Goal: Obtain resource: Download file/media

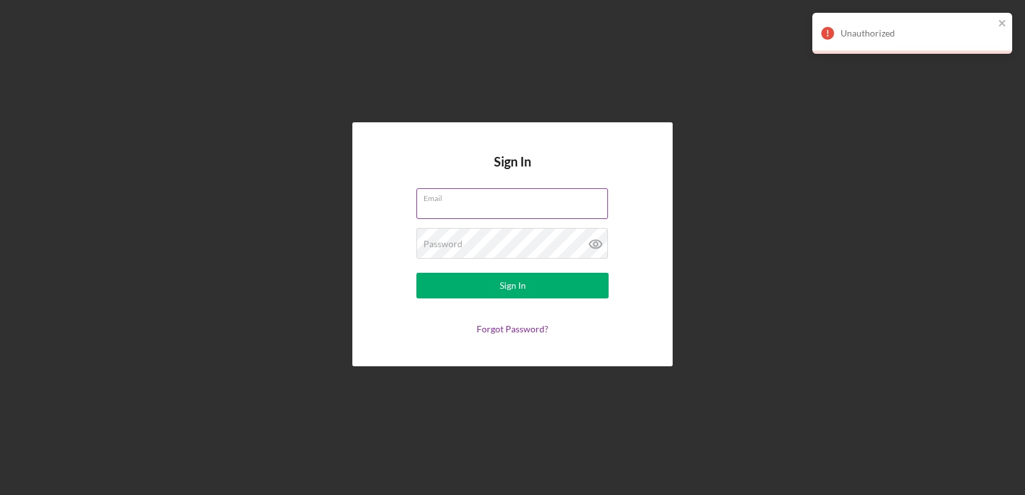
click at [476, 209] on input "Email" at bounding box center [513, 203] width 192 height 31
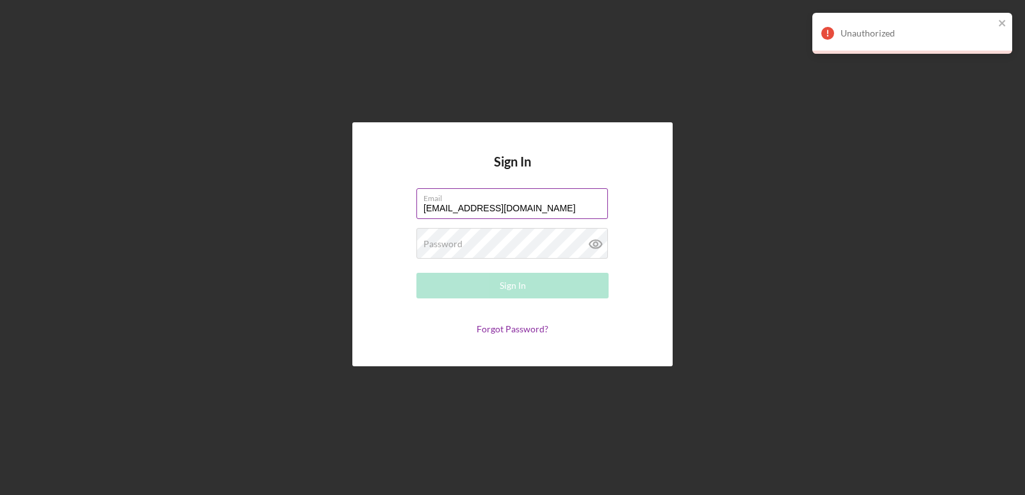
click at [493, 209] on input "[EMAIL_ADDRESS][DOMAIN_NAME]" at bounding box center [513, 203] width 192 height 31
drag, startPoint x: 552, startPoint y: 212, endPoint x: 384, endPoint y: 195, distance: 169.4
click at [386, 195] on form "Email [EMAIL_ADDRESS][DOMAIN_NAME] Password Required Sign In Forgot Password?" at bounding box center [513, 261] width 256 height 146
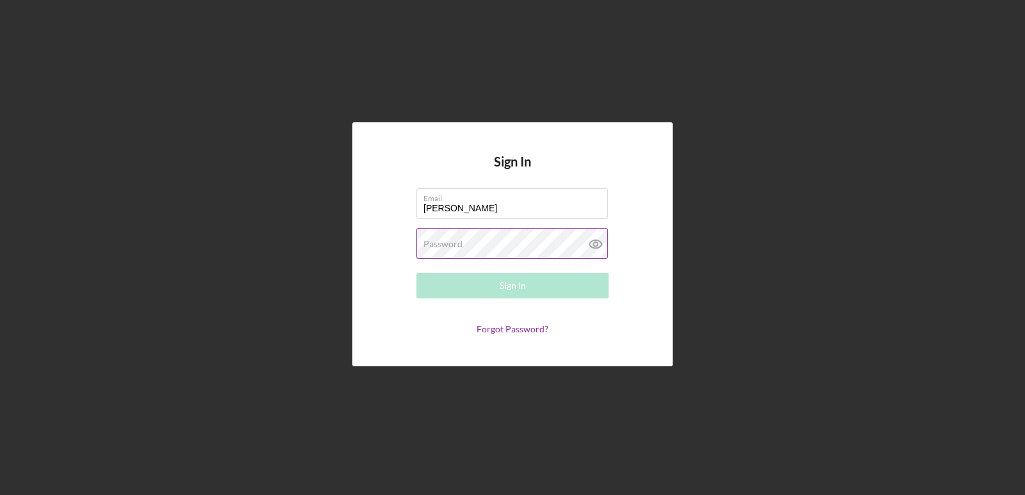
type input "[EMAIL_ADDRESS][DOMAIN_NAME]"
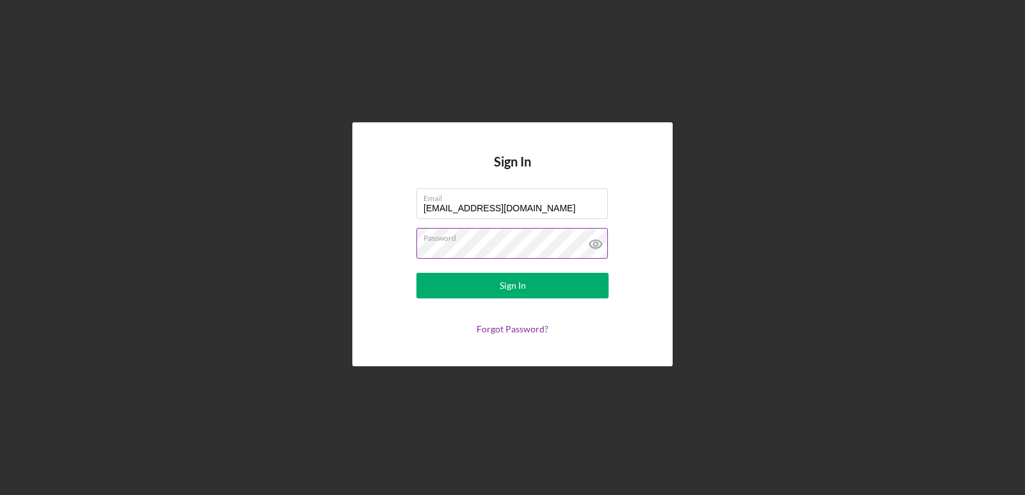
click at [417, 273] on button "Sign In" at bounding box center [513, 286] width 192 height 26
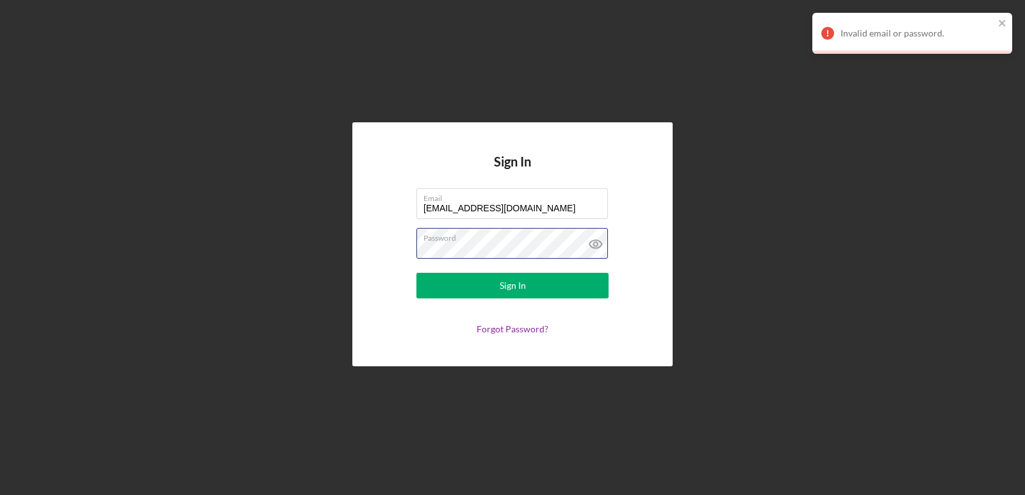
click at [290, 231] on div "Sign In Email [EMAIL_ADDRESS][DOMAIN_NAME] Password Sign In Forgot Password?" at bounding box center [512, 244] width 1013 height 489
click at [417, 273] on button "Sign In" at bounding box center [513, 286] width 192 height 26
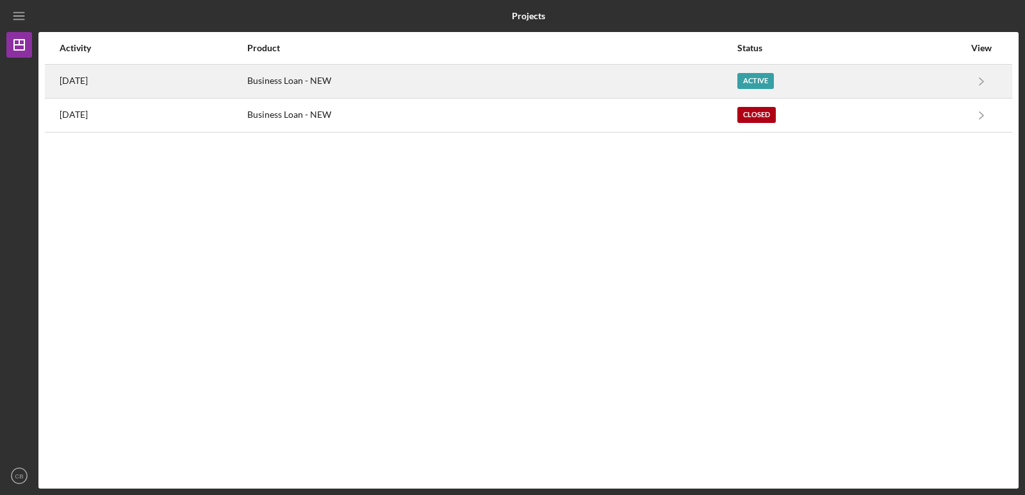
click at [774, 82] on div "Active" at bounding box center [756, 81] width 37 height 16
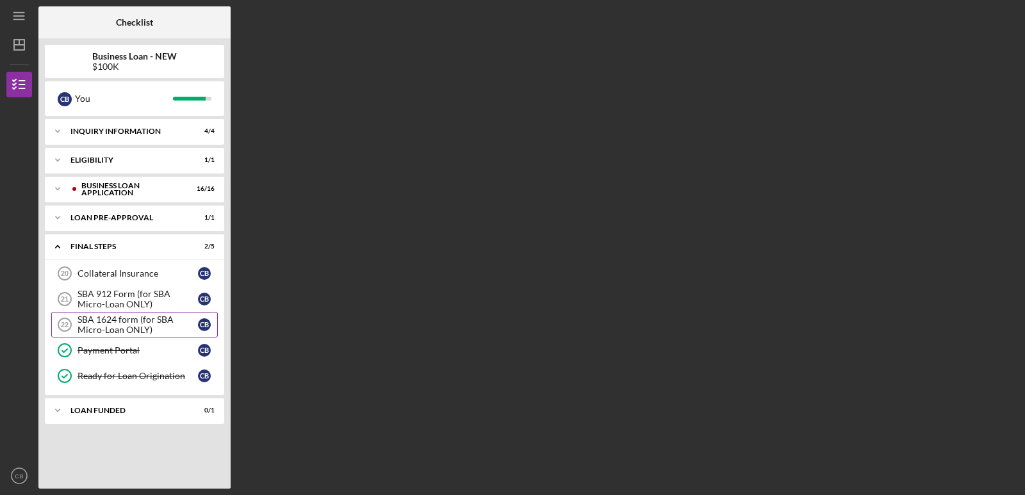
click at [101, 322] on div "SBA 1624 form (for SBA Micro-Loan ONLY)" at bounding box center [138, 325] width 120 height 21
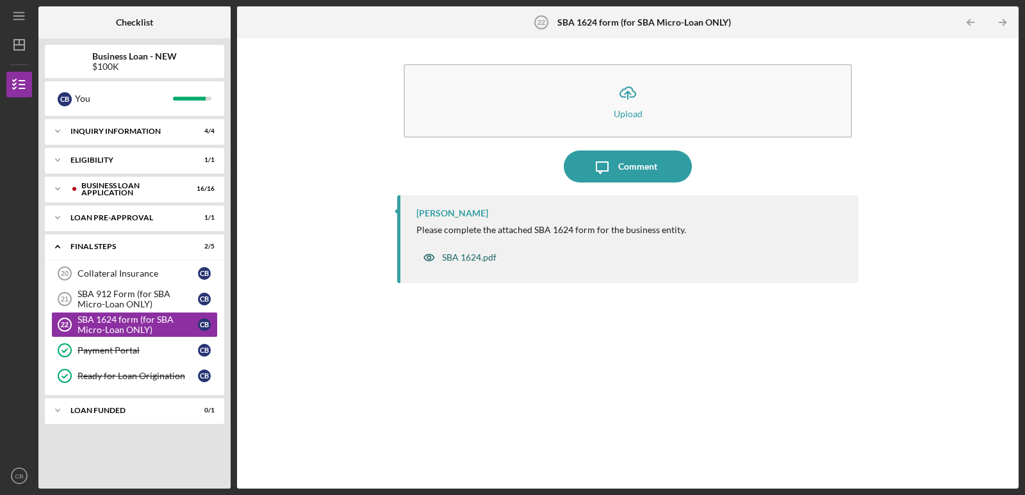
click at [457, 262] on div "SBA 1624.pdf" at bounding box center [469, 258] width 54 height 10
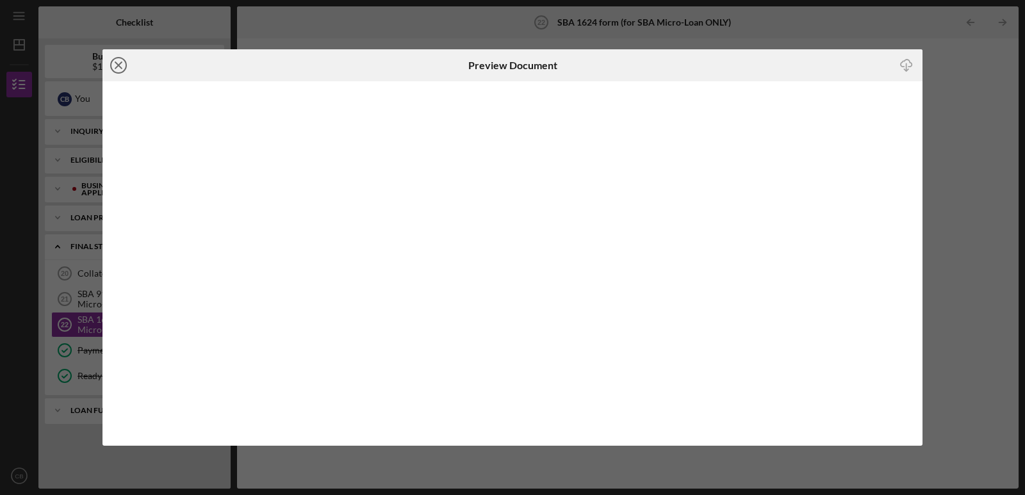
click at [116, 65] on icon "Icon/Close" at bounding box center [119, 65] width 32 height 32
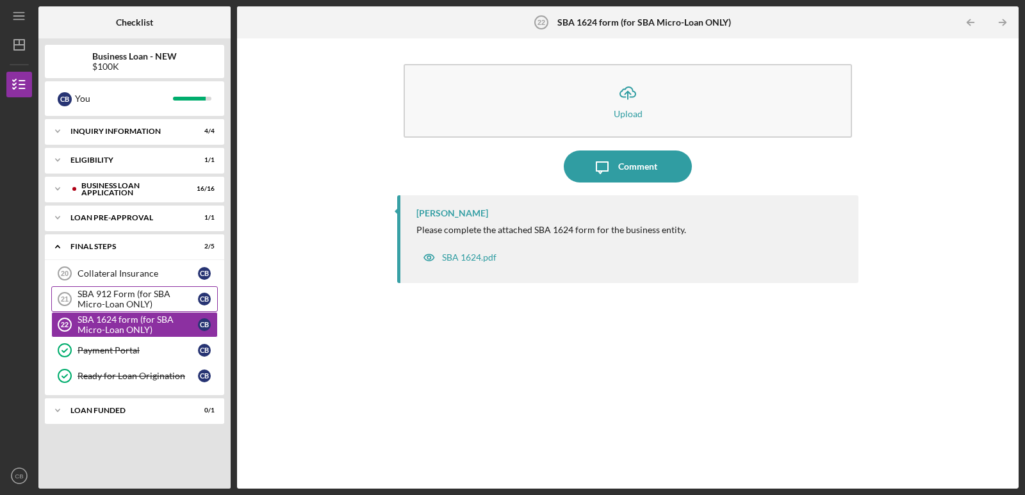
click at [127, 292] on div "SBA 912 Form (for SBA Micro-Loan ONLY)" at bounding box center [138, 299] width 120 height 21
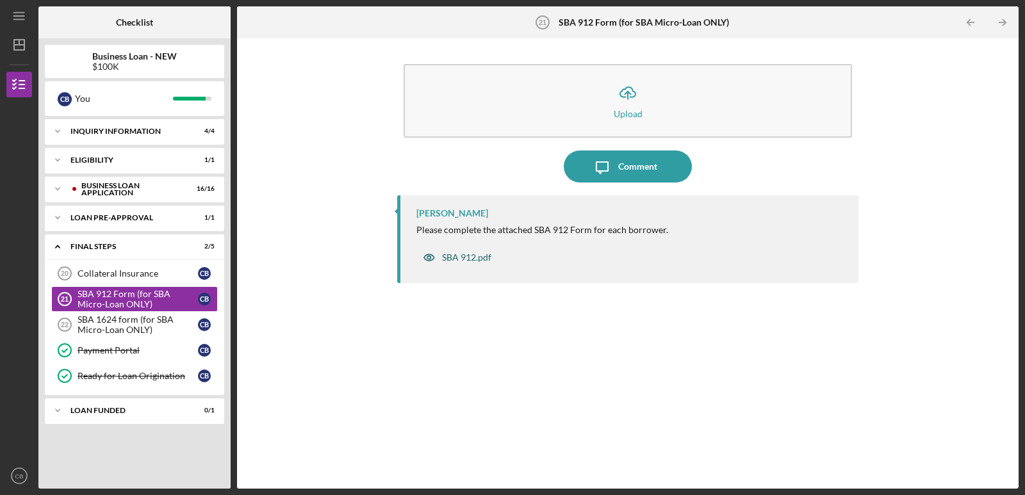
click at [463, 259] on div "SBA 912.pdf" at bounding box center [466, 258] width 49 height 10
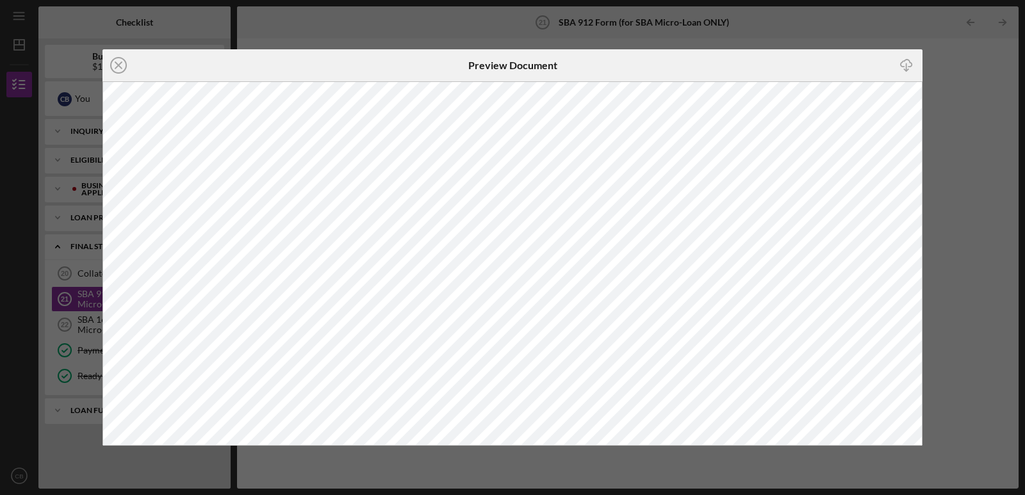
click at [121, 67] on icon "Icon/Close" at bounding box center [119, 65] width 32 height 32
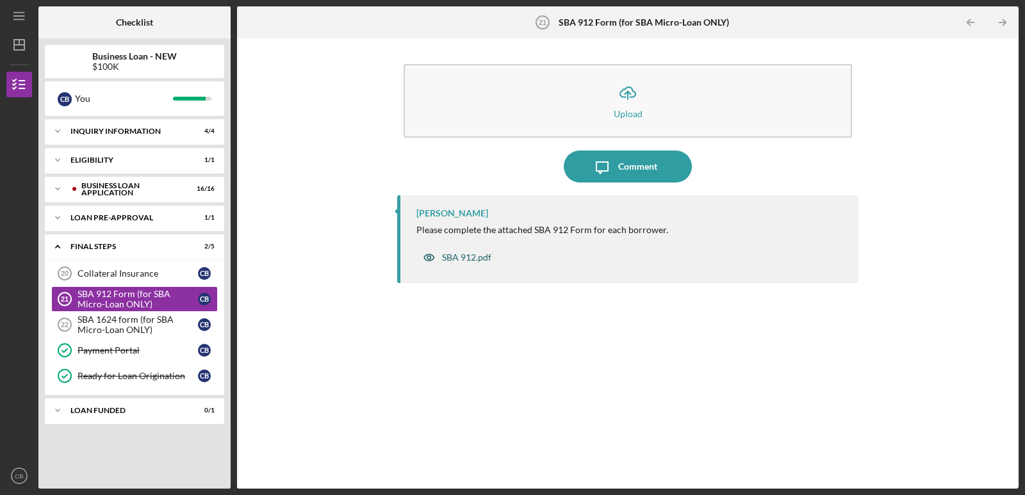
click at [446, 253] on div "SBA 912.pdf" at bounding box center [466, 258] width 49 height 10
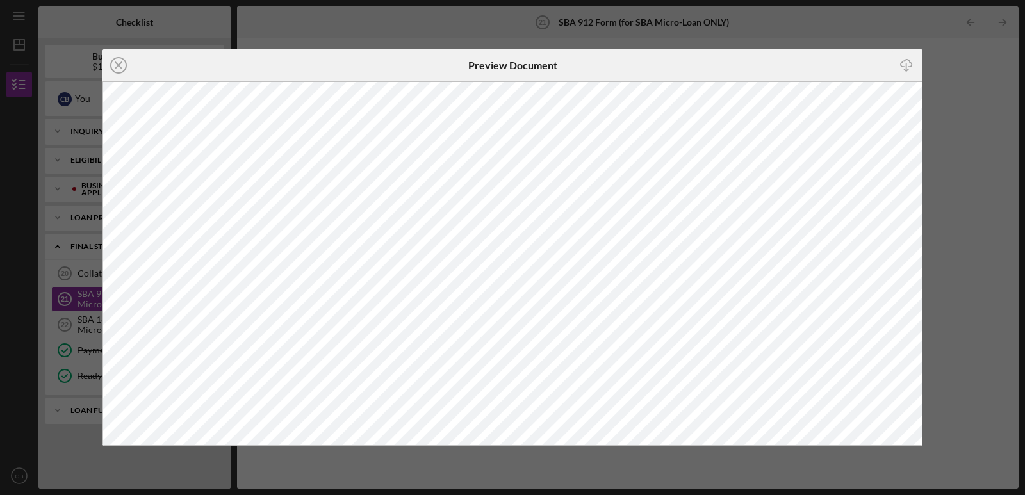
click at [701, 29] on div "Icon/Close Preview Document Icon/Download" at bounding box center [512, 247] width 1025 height 495
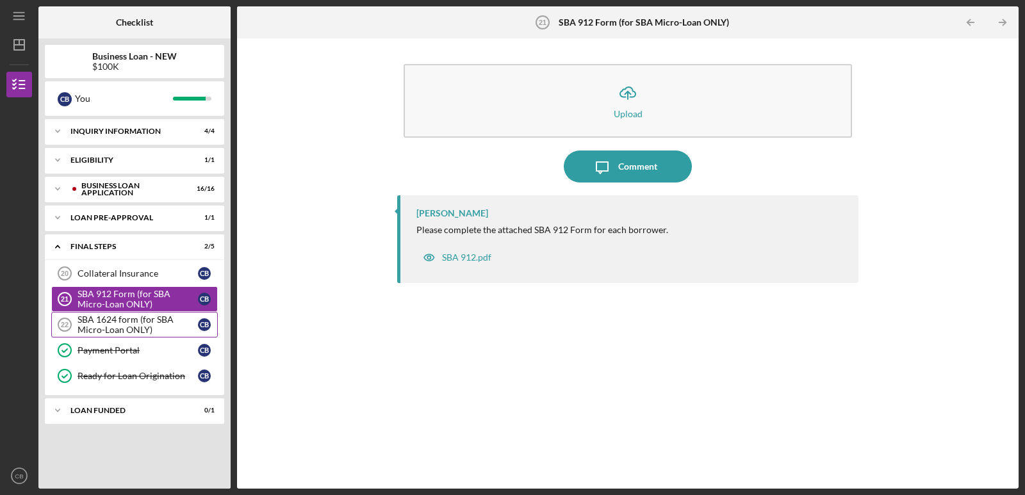
click at [130, 326] on div "SBA 1624 form (for SBA Micro-Loan ONLY)" at bounding box center [138, 325] width 120 height 21
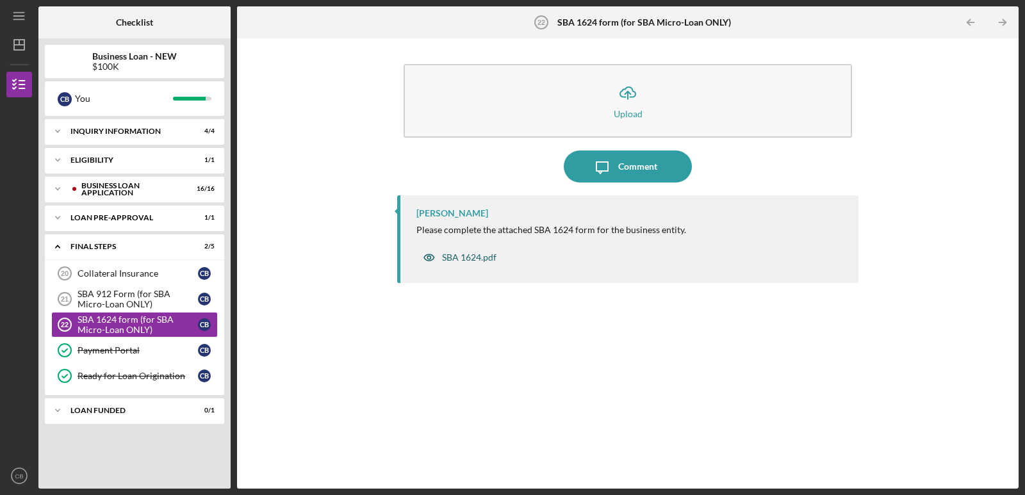
click at [465, 257] on div "SBA 1624.pdf" at bounding box center [469, 258] width 54 height 10
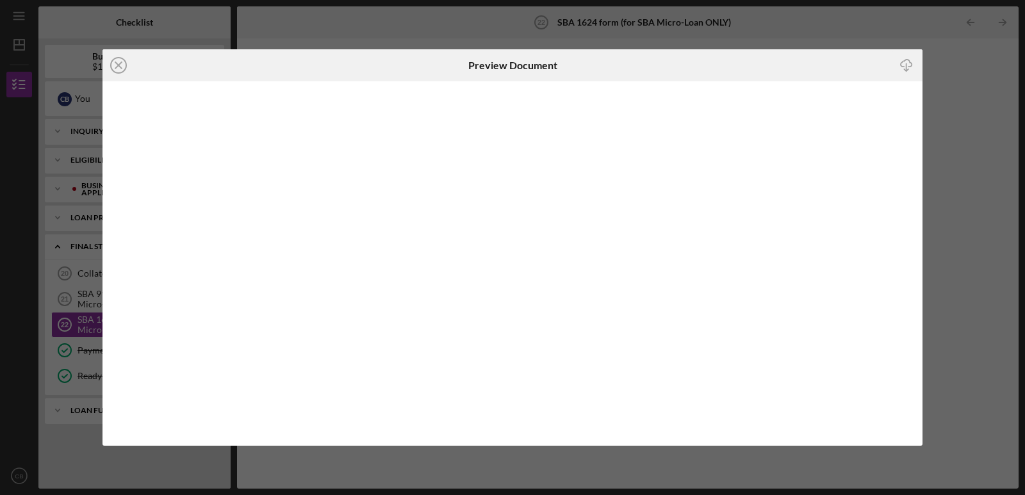
click at [120, 66] on icon "Icon/Close" at bounding box center [119, 65] width 32 height 32
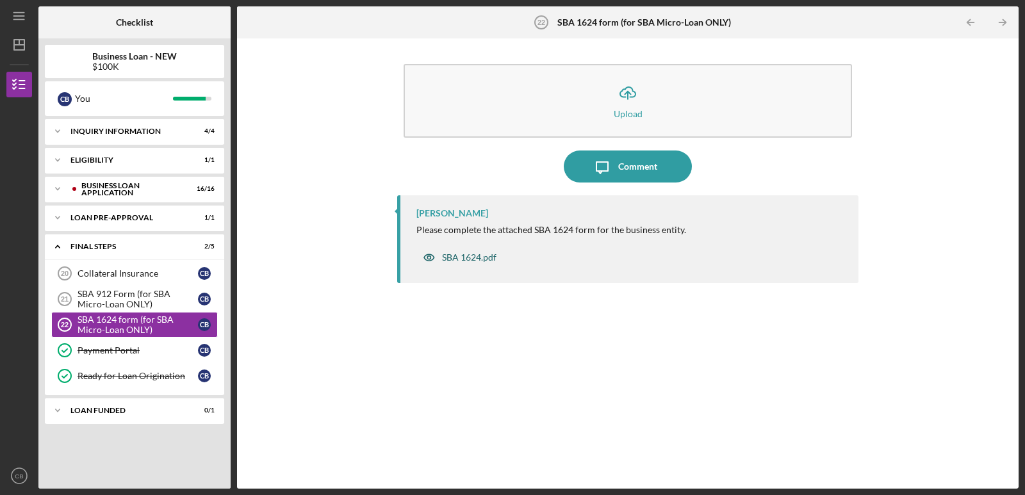
click at [454, 260] on div "SBA 1624.pdf" at bounding box center [469, 258] width 54 height 10
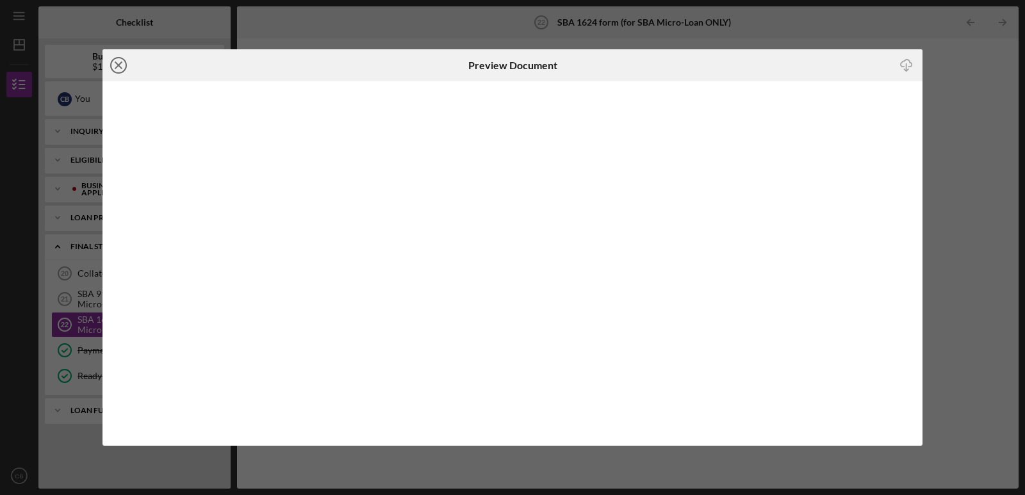
click at [116, 70] on icon "Icon/Close" at bounding box center [119, 65] width 32 height 32
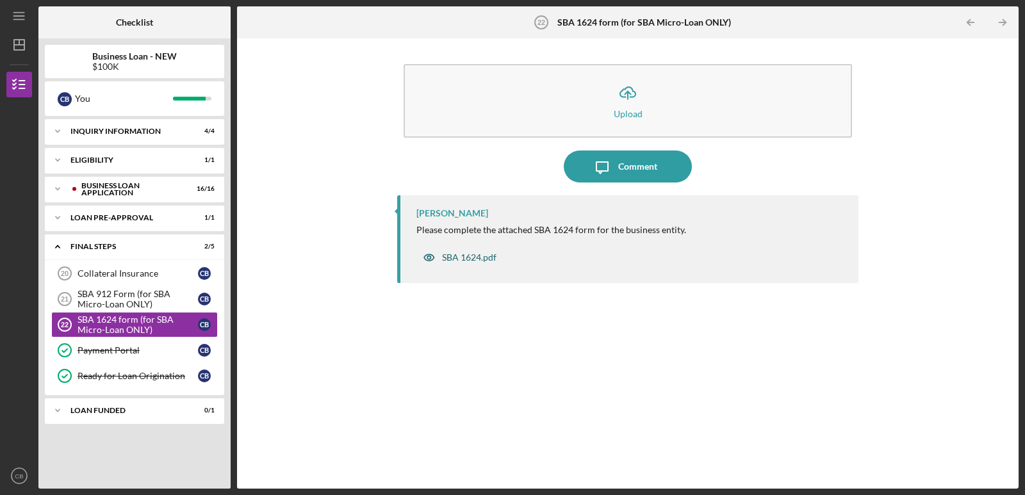
click at [453, 262] on div "SBA 1624.pdf" at bounding box center [469, 258] width 54 height 10
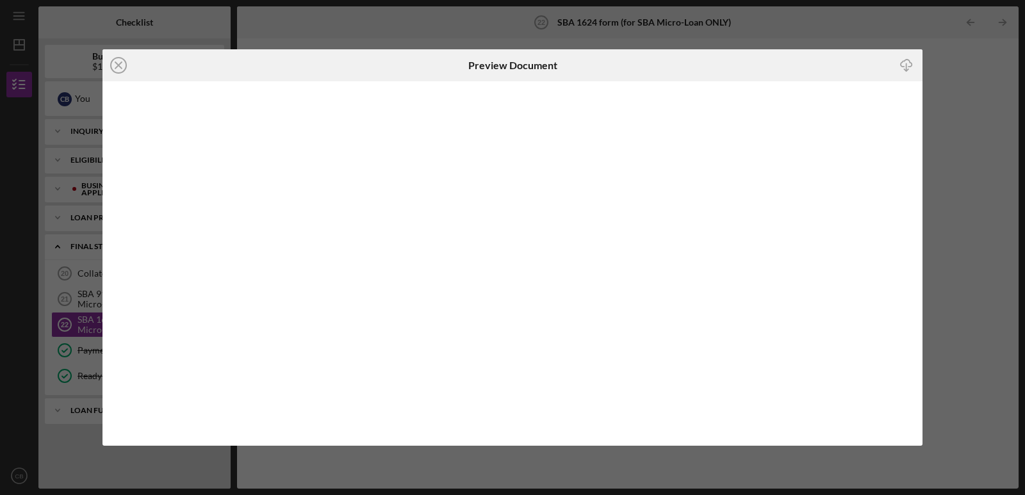
click at [909, 63] on icon "Icon/Download" at bounding box center [907, 65] width 29 height 29
